Goal: Entertainment & Leisure: Consume media (video, audio)

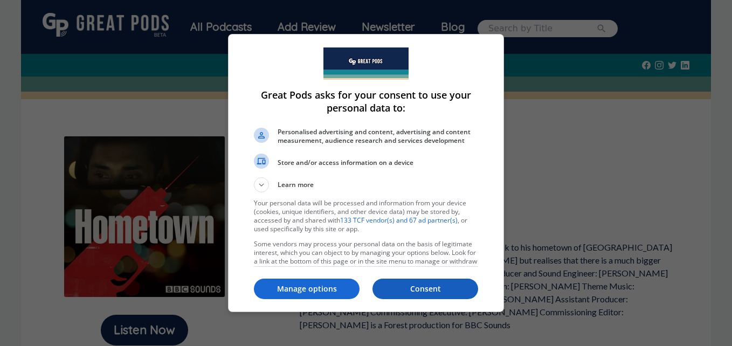
click at [413, 296] on button "Consent" at bounding box center [425, 288] width 106 height 20
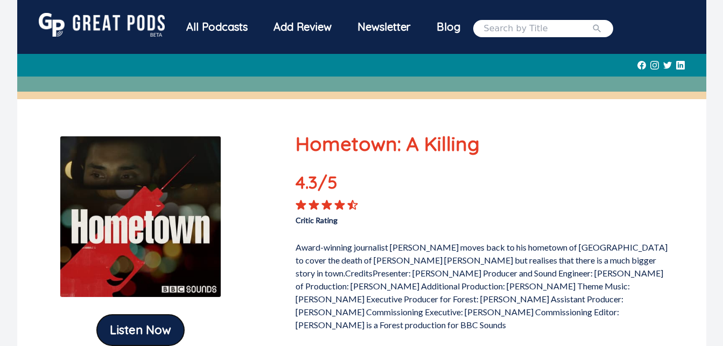
click at [175, 331] on button "Listen Now" at bounding box center [140, 330] width 87 height 31
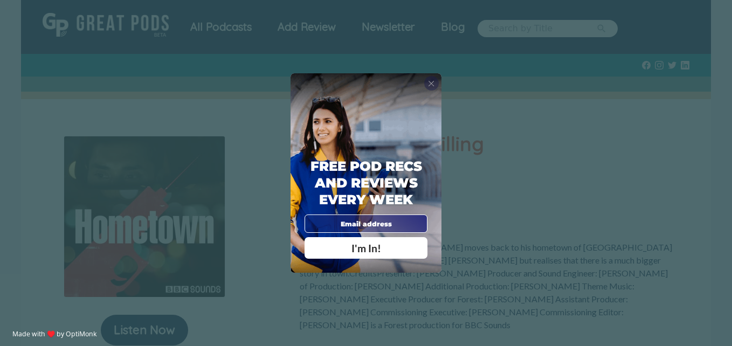
click at [435, 83] on div "X" at bounding box center [431, 83] width 14 height 14
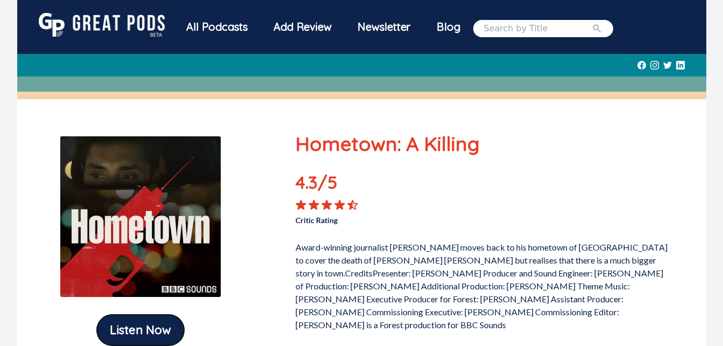
click at [119, 329] on button "Listen Now" at bounding box center [140, 330] width 87 height 31
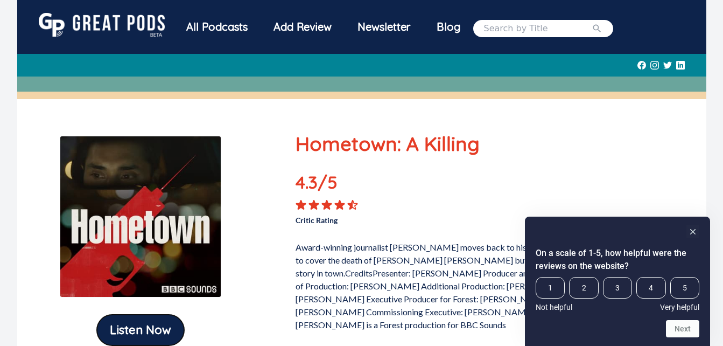
click at [136, 325] on button "Listen Now" at bounding box center [140, 330] width 87 height 31
drag, startPoint x: 700, startPoint y: 171, endPoint x: 698, endPoint y: 177, distance: 5.8
